Goal: Transaction & Acquisition: Purchase product/service

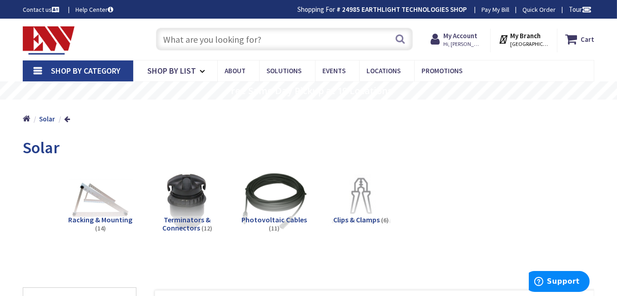
click at [212, 43] on input "text" at bounding box center [284, 39] width 257 height 23
paste input "B494-36ZN"
type input "B494-36ZN"
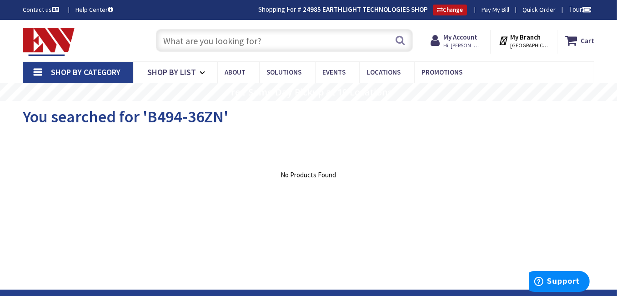
click at [215, 40] on input "text" at bounding box center [284, 40] width 257 height 23
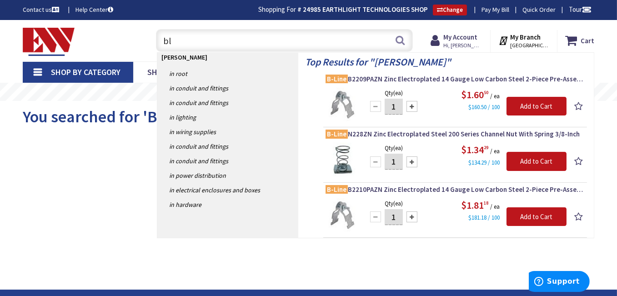
type input "b"
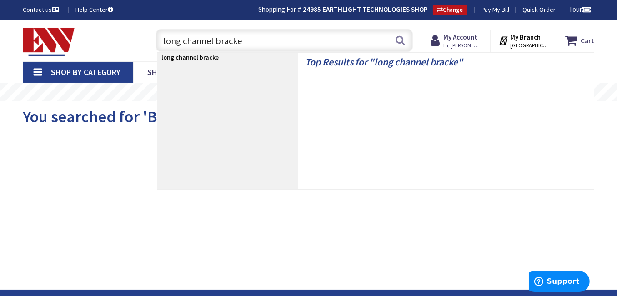
type input "long channel bracket"
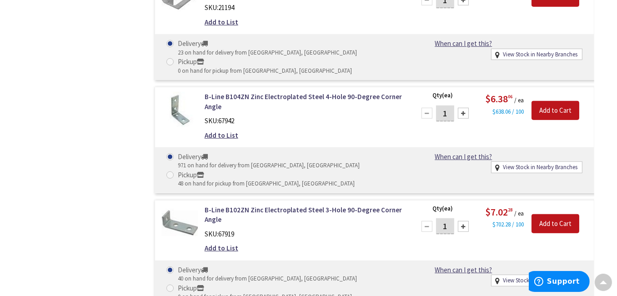
scroll to position [864, 0]
